Goal: Navigation & Orientation: Find specific page/section

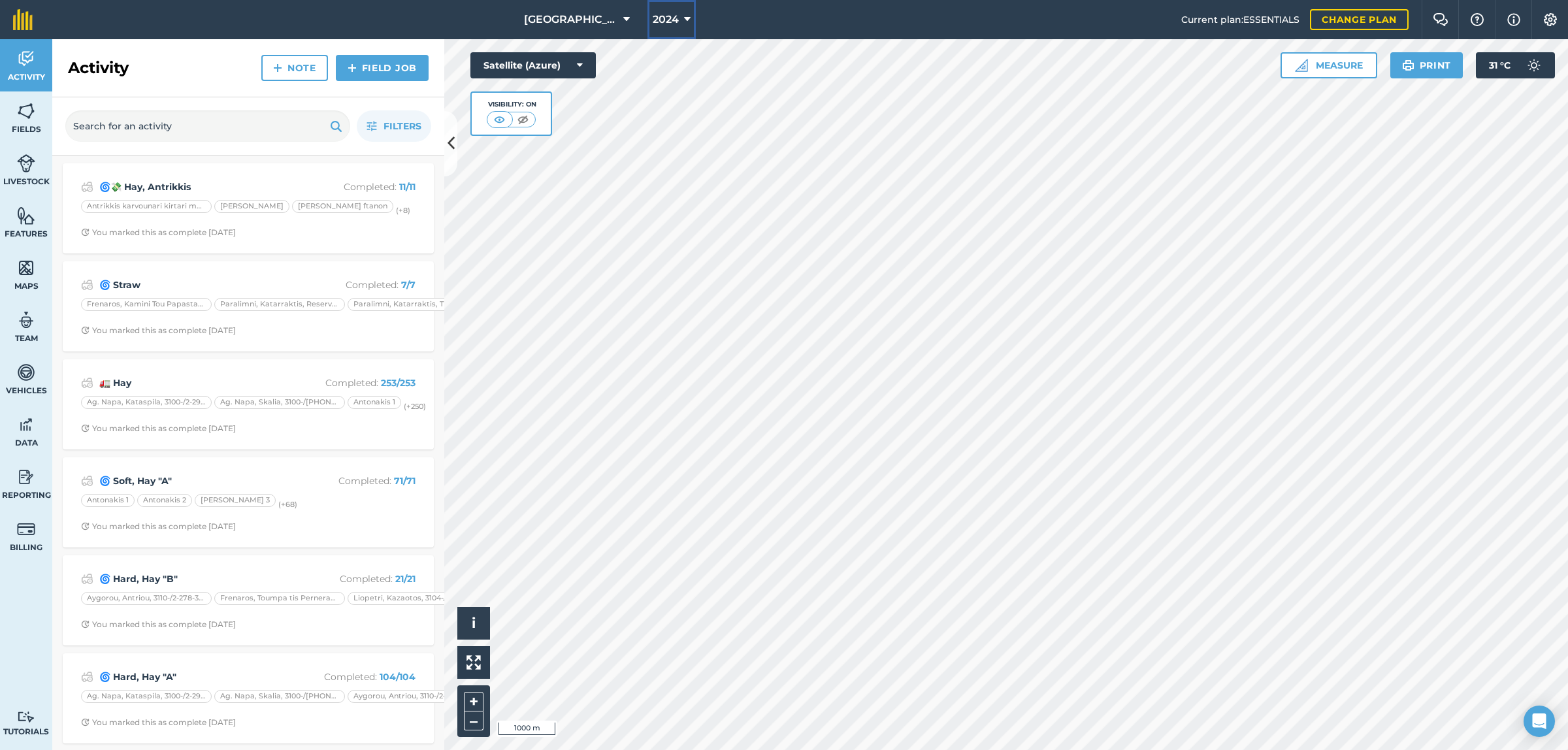
click at [686, 19] on icon at bounding box center [687, 19] width 6 height 16
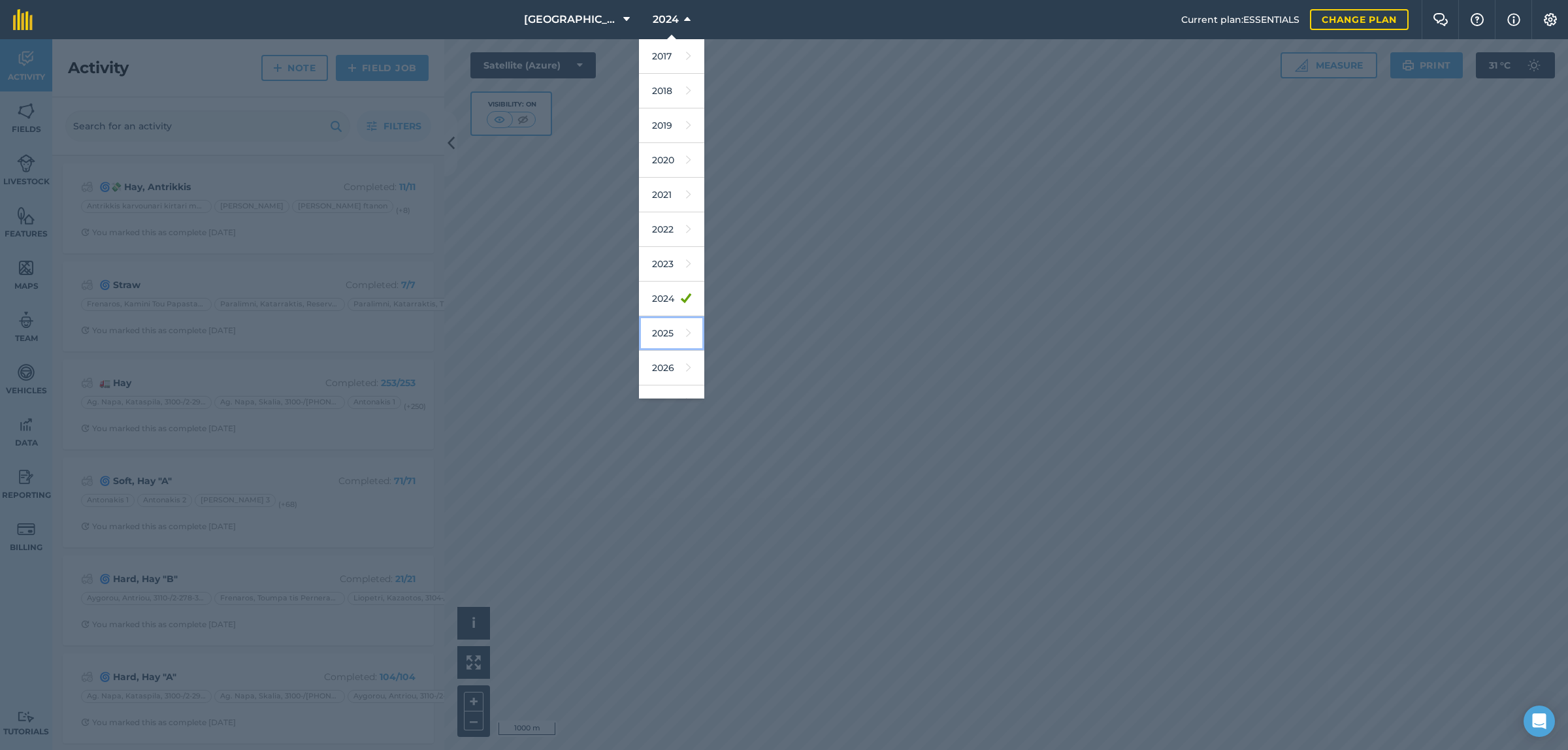
drag, startPoint x: 664, startPoint y: 328, endPoint x: 0, endPoint y: 199, distance: 676.4
click at [664, 328] on link "2025" at bounding box center [671, 333] width 65 height 34
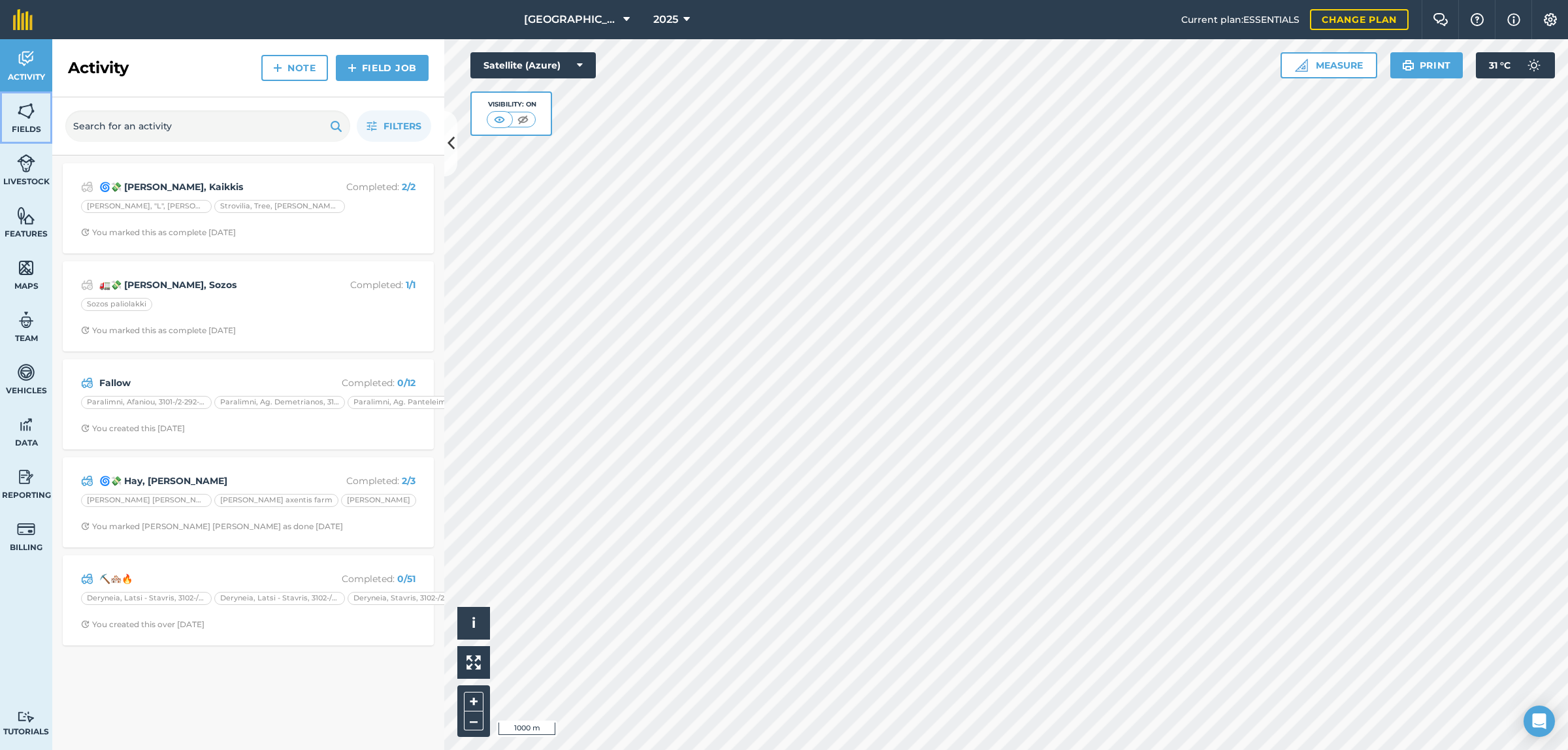
click at [23, 118] on img at bounding box center [26, 111] width 19 height 19
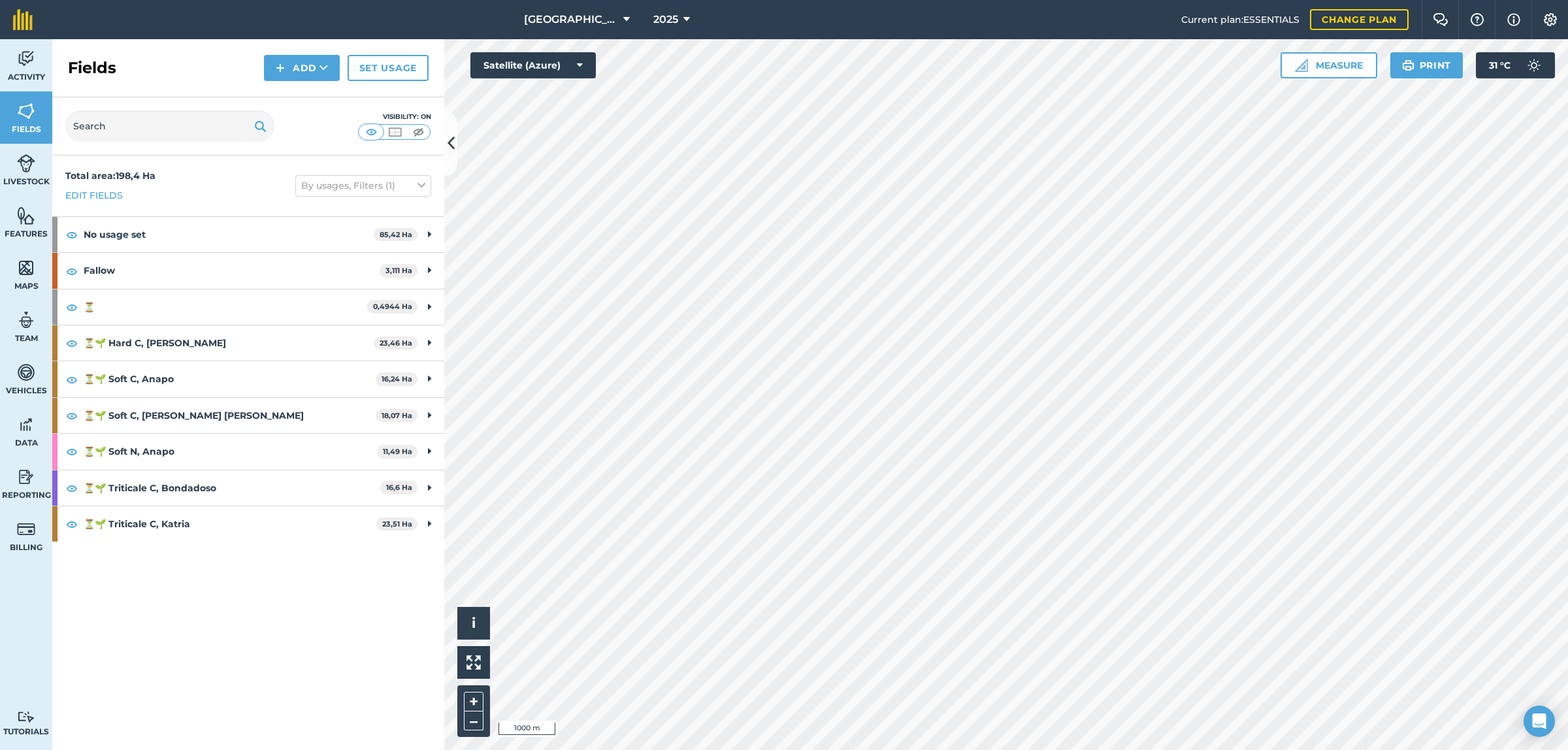
drag, startPoint x: 213, startPoint y: 605, endPoint x: 262, endPoint y: 570, distance: 60.2
click at [213, 606] on div "Total area : 198,4 Ha Edit fields By usages, Filters (1) No usage set 85,42 Ha …" at bounding box center [248, 453] width 392 height 594
